Goal: Book appointment/travel/reservation

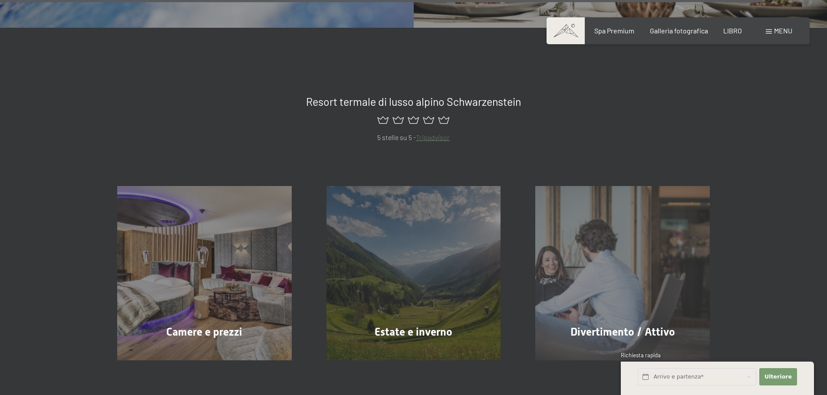
scroll to position [4111, 0]
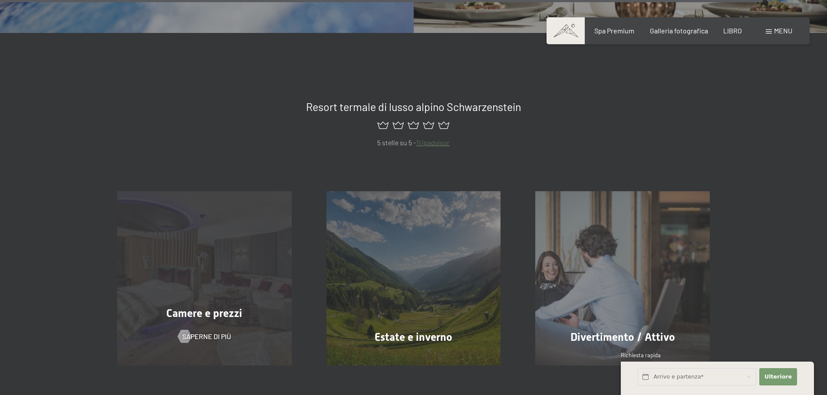
click at [210, 291] on div "Camere e prezzi Saperne di più" at bounding box center [204, 278] width 209 height 174
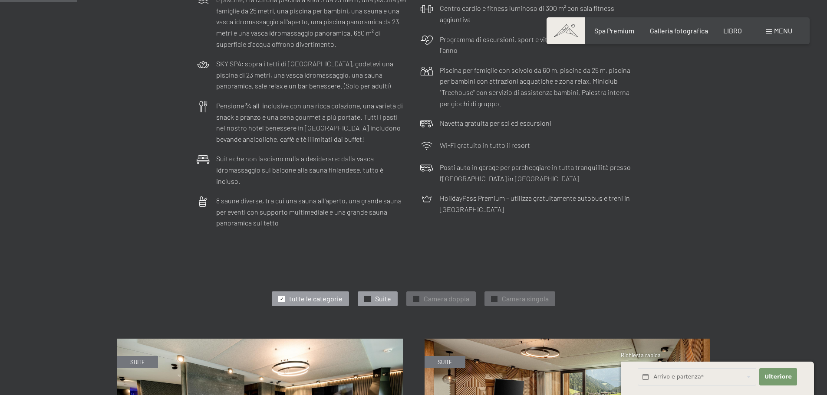
click at [376, 295] on font "Suite" at bounding box center [383, 299] width 16 height 8
click at [513, 295] on font "Camera singola" at bounding box center [525, 299] width 47 height 8
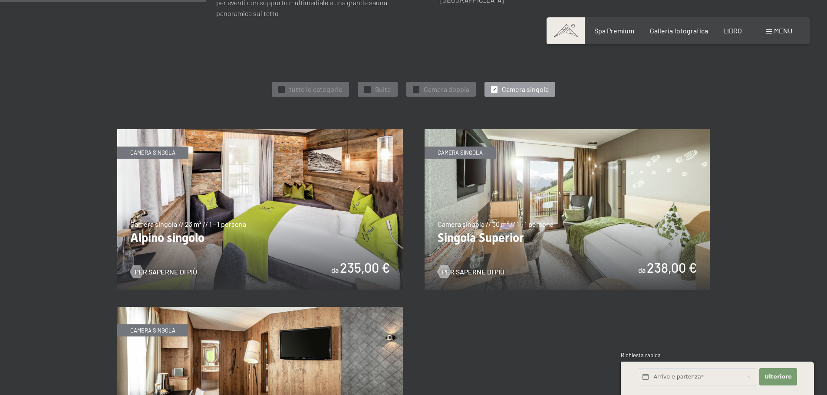
scroll to position [477, 0]
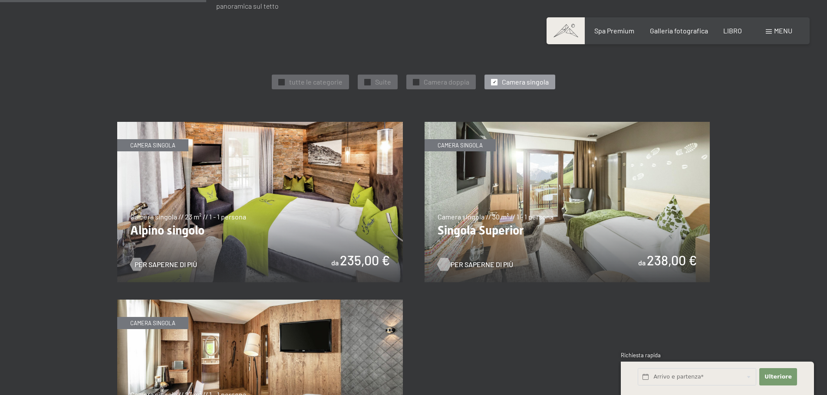
click at [483, 260] on font "Per saperne di più" at bounding box center [481, 264] width 62 height 8
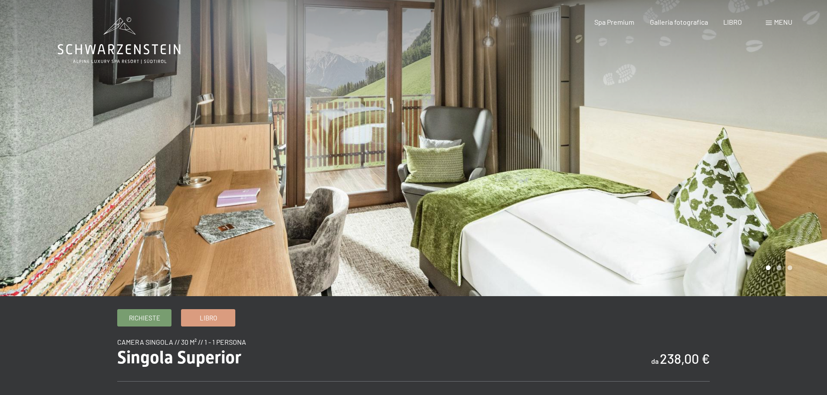
drag, startPoint x: 462, startPoint y: 205, endPoint x: 434, endPoint y: 197, distance: 29.4
click at [253, 296] on div at bounding box center [414, 296] width 712 height 0
click at [489, 184] on div at bounding box center [621, 148] width 414 height 296
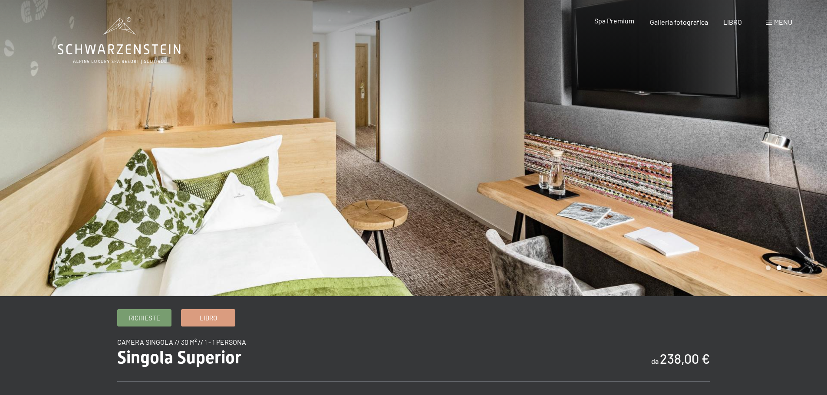
click at [610, 18] on font "Spa Premium" at bounding box center [614, 20] width 40 height 8
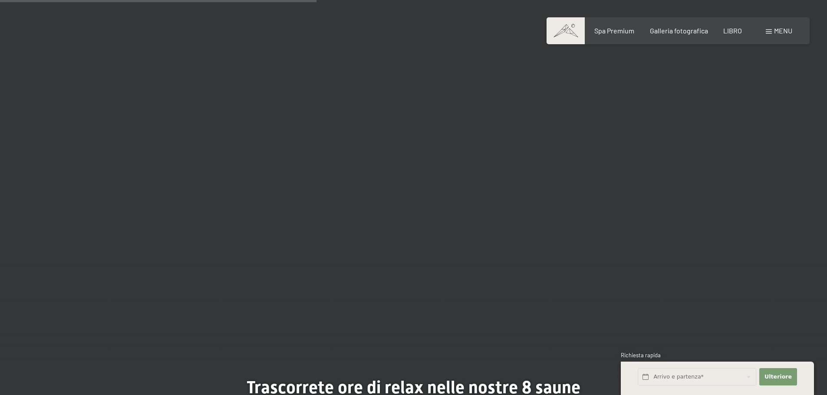
scroll to position [2474, 0]
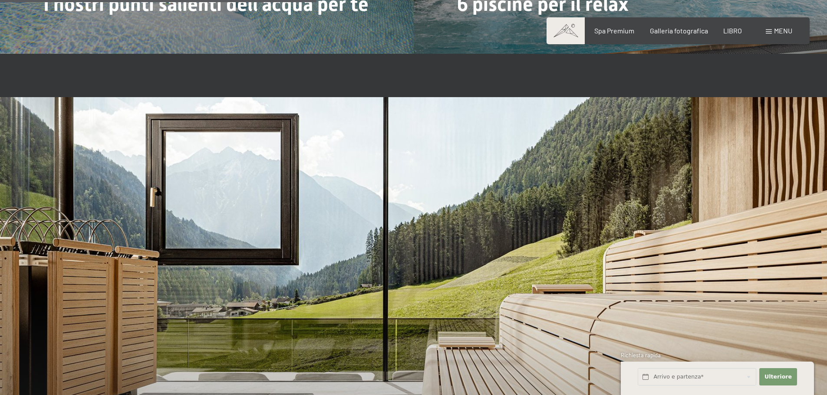
click at [774, 34] on font "menu" at bounding box center [783, 30] width 18 height 8
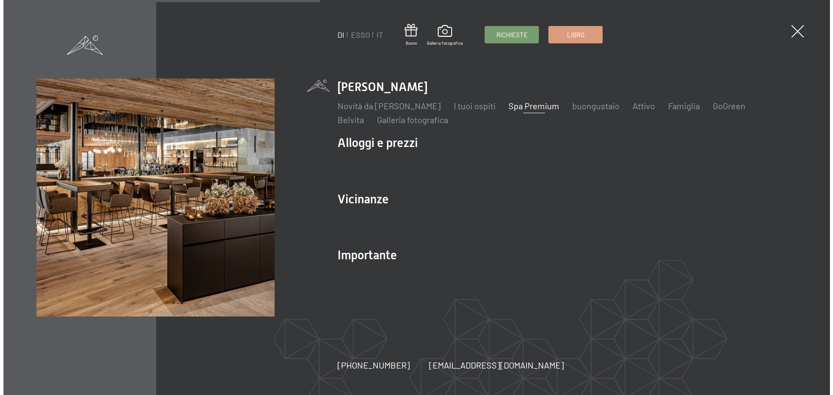
scroll to position [2482, 0]
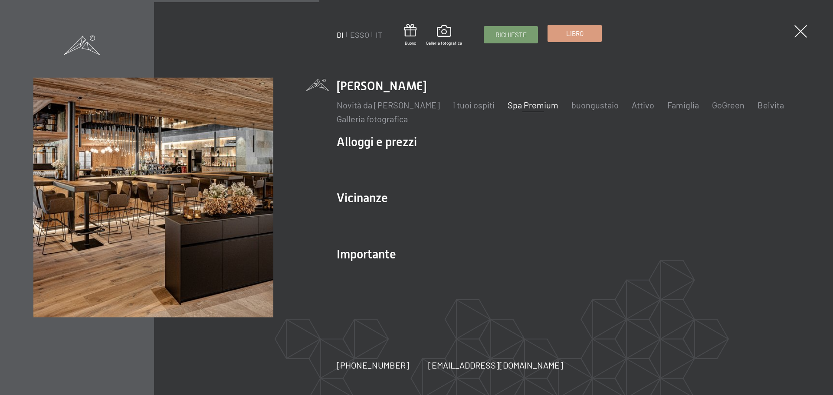
click at [586, 37] on link "Libro" at bounding box center [574, 33] width 53 height 16
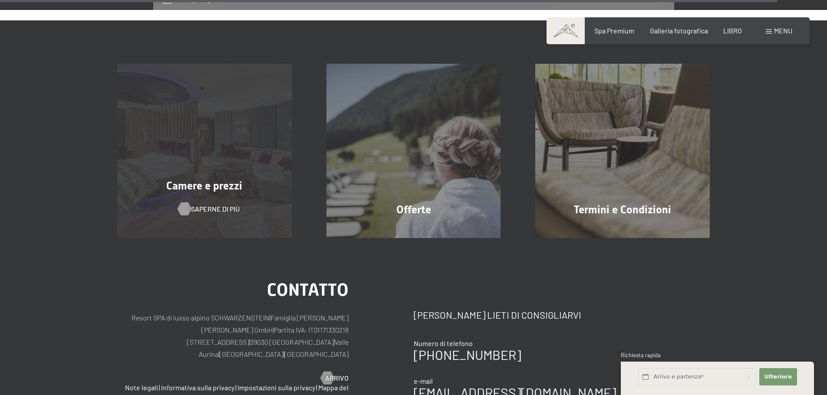
scroll to position [2805, 0]
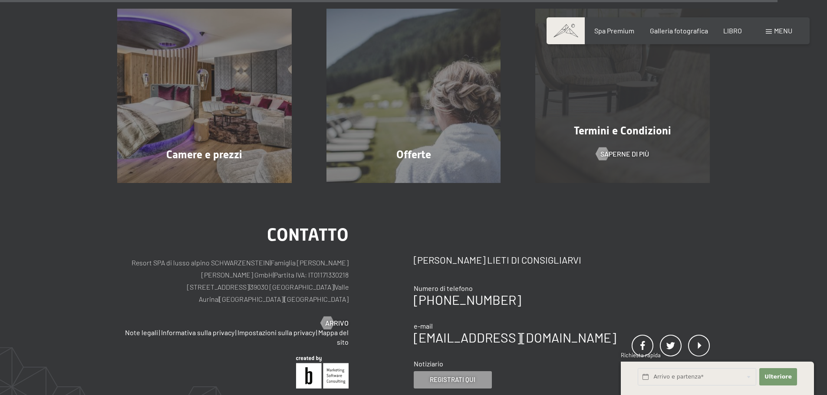
click at [619, 125] on font "Termini e Condizioni" at bounding box center [622, 131] width 97 height 13
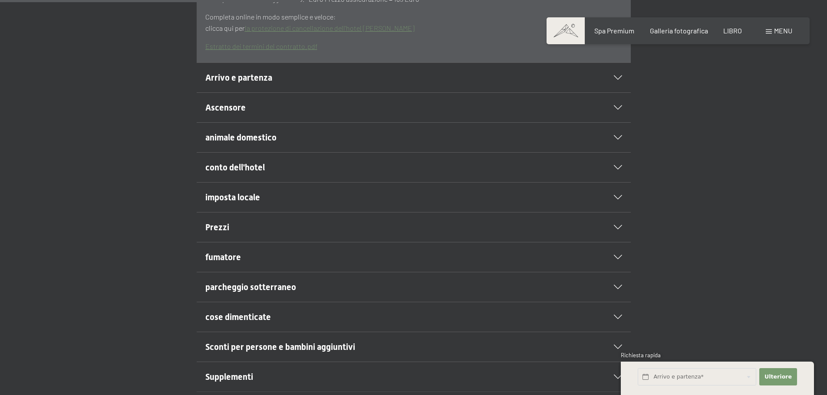
scroll to position [391, 0]
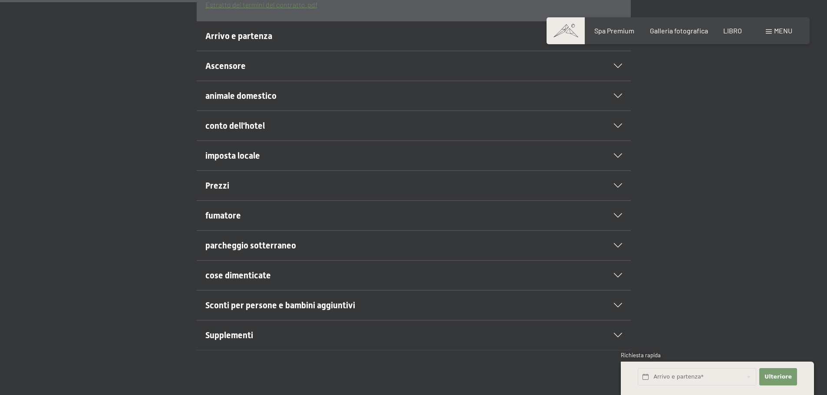
click at [217, 191] on font "Prezzi" at bounding box center [217, 186] width 24 height 10
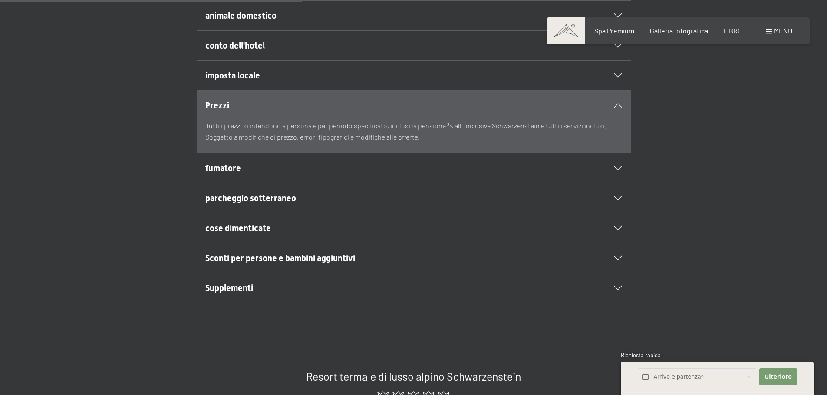
click at [225, 183] on div "fumatore" at bounding box center [413, 169] width 417 height 30
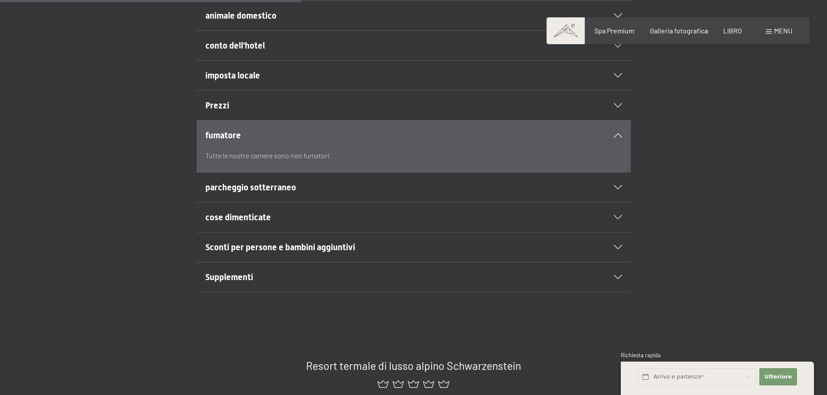
click at [279, 193] on font "parcheggio sotterraneo" at bounding box center [250, 187] width 91 height 10
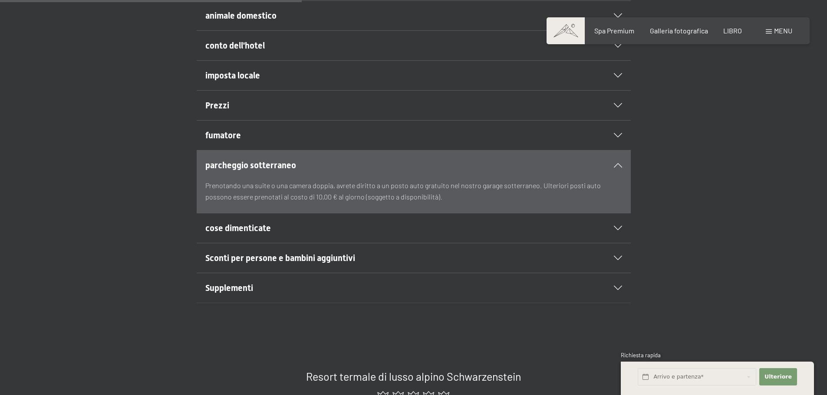
click at [269, 233] on font "cose dimenticate" at bounding box center [238, 228] width 66 height 10
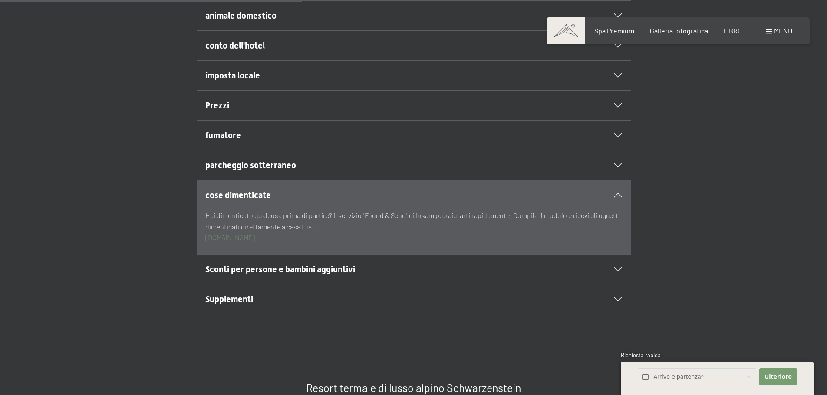
click at [277, 276] on h2 "Sconti per persone e bambini aggiuntivi" at bounding box center [392, 269] width 375 height 12
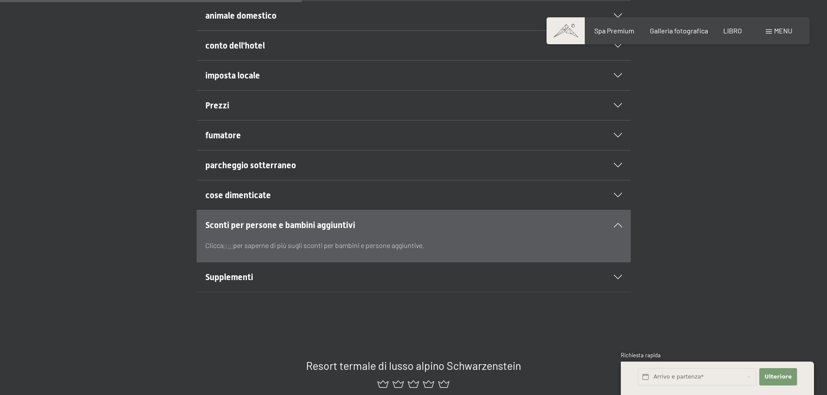
click at [249, 283] on font "Supplementi" at bounding box center [229, 277] width 48 height 10
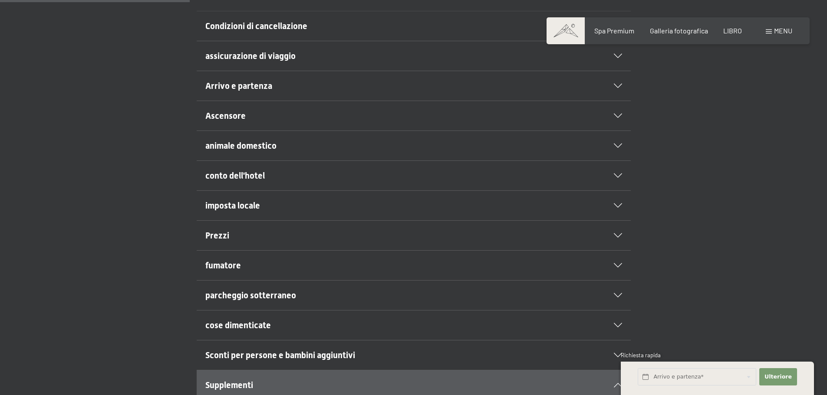
scroll to position [0, 0]
